Goal: Check status: Check status

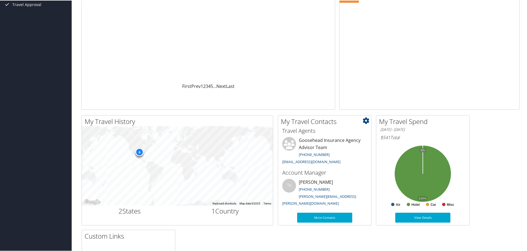
scroll to position [83, 0]
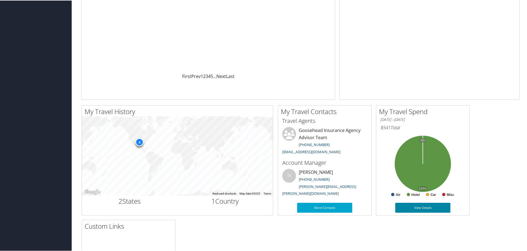
click at [424, 209] on link "View Details" at bounding box center [422, 207] width 55 height 10
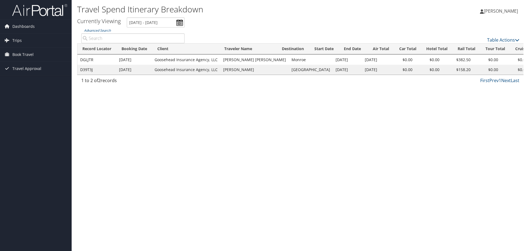
click at [305, 71] on td "[GEOGRAPHIC_DATA]" at bounding box center [311, 70] width 44 height 10
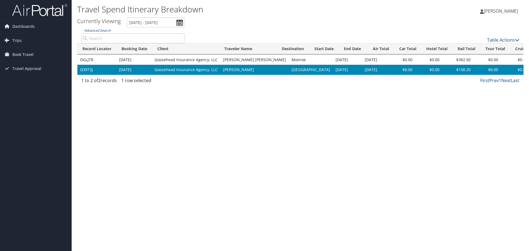
click at [305, 71] on td "[GEOGRAPHIC_DATA]" at bounding box center [311, 70] width 44 height 10
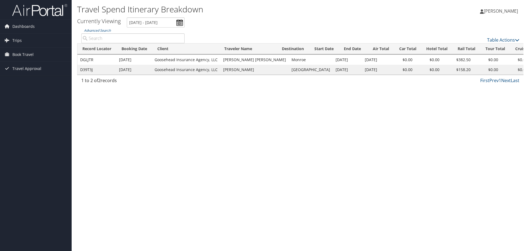
click at [305, 71] on td "[GEOGRAPHIC_DATA]" at bounding box center [311, 70] width 44 height 10
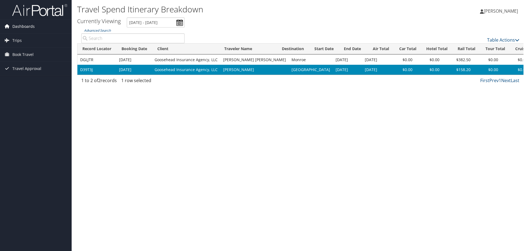
click at [23, 27] on span "Dashboards" at bounding box center [23, 27] width 22 height 14
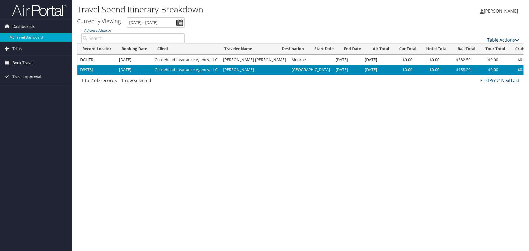
click at [25, 37] on link "My Travel Dashboard" at bounding box center [36, 37] width 72 height 8
